Goal: Information Seeking & Learning: Learn about a topic

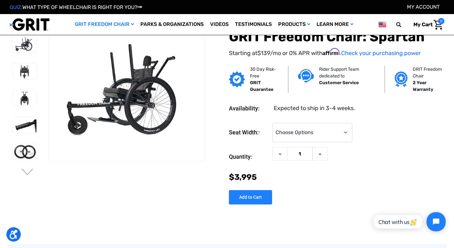
click at [439, 22] on span "0" at bounding box center [441, 21] width 6 height 6
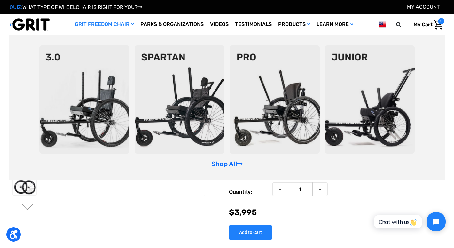
click at [122, 23] on link "GRIT Freedom Chair" at bounding box center [105, 24] width 66 height 21
click at [382, 108] on img at bounding box center [370, 99] width 90 height 108
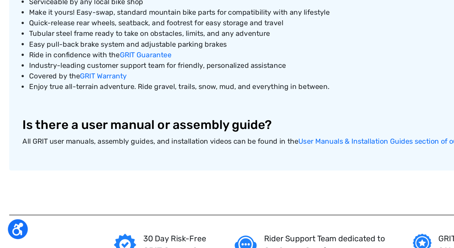
scroll to position [335, 0]
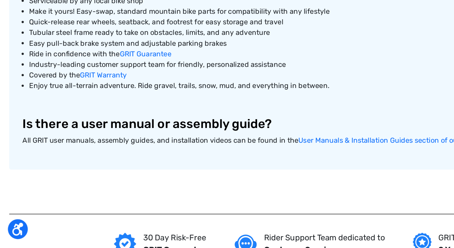
click at [147, 104] on li "Ride in confidence with the GRIT Guarantee" at bounding box center [229, 108] width 415 height 8
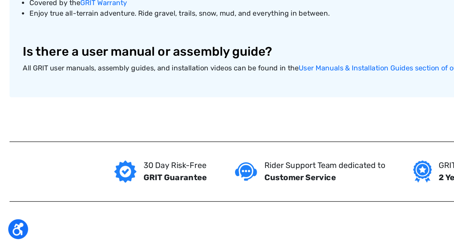
scroll to position [389, 0]
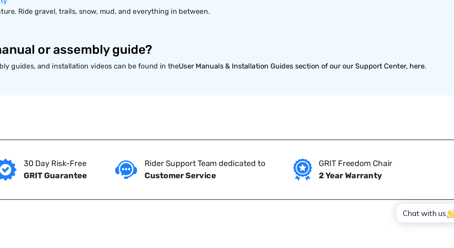
click at [216, 112] on link "User Manuals & Installation Guides section of our our Support Center, here" at bounding box center [305, 115] width 178 height 6
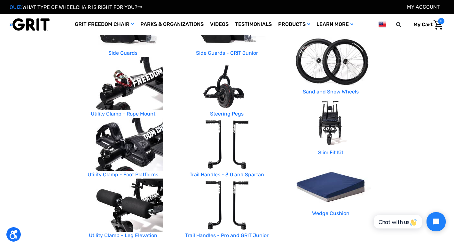
scroll to position [275, 0]
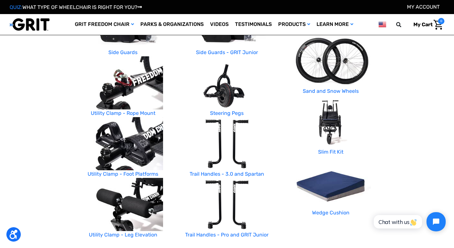
click at [327, 129] on img at bounding box center [331, 121] width 80 height 53
click at [328, 150] on link "Slim Fit Kit" at bounding box center [330, 152] width 25 height 6
